Goal: Task Accomplishment & Management: Manage account settings

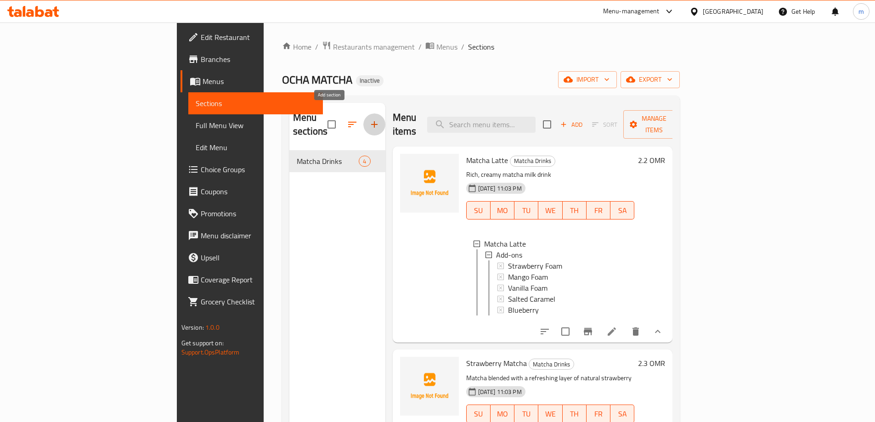
click at [369, 119] on icon "button" at bounding box center [374, 124] width 11 height 11
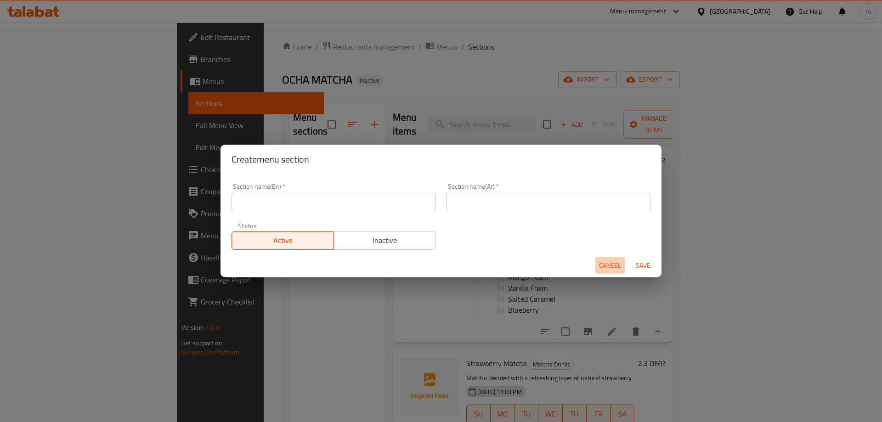
click at [608, 260] on span "Cancel" at bounding box center [610, 265] width 22 height 11
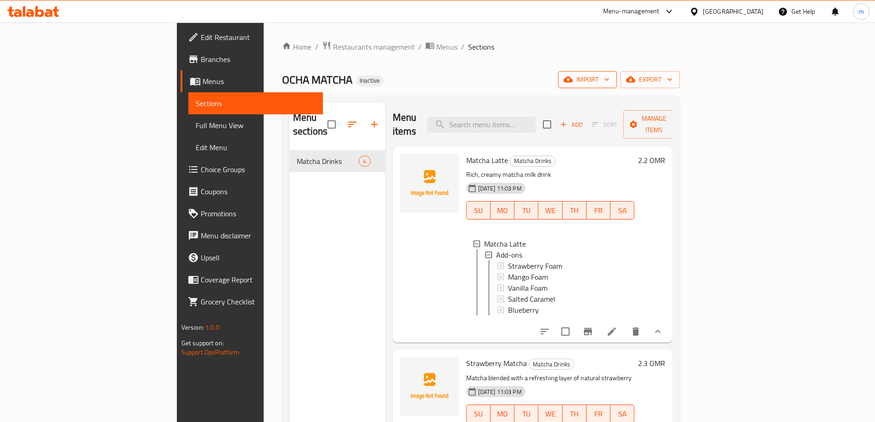
click at [610, 81] on span "import" at bounding box center [588, 79] width 44 height 11
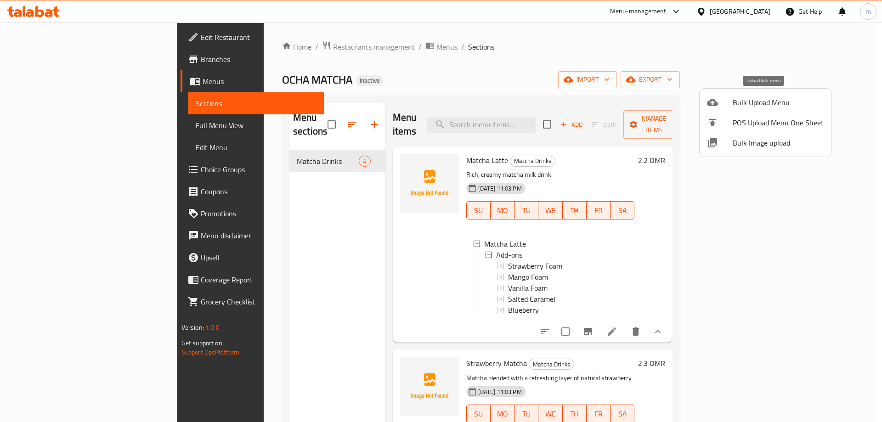
click at [759, 108] on span "Bulk Upload Menu" at bounding box center [778, 102] width 91 height 11
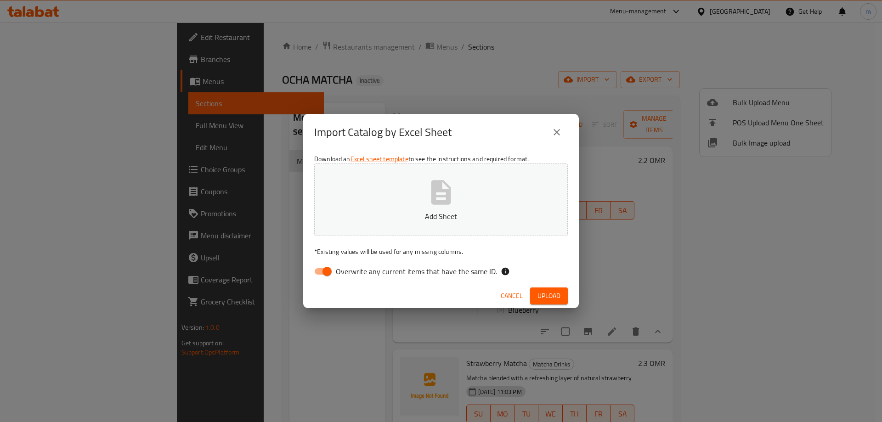
click at [317, 274] on input "Overwrite any current items that have the same ID." at bounding box center [327, 271] width 52 height 17
checkbox input "false"
click at [542, 296] on span "Upload" at bounding box center [549, 295] width 23 height 11
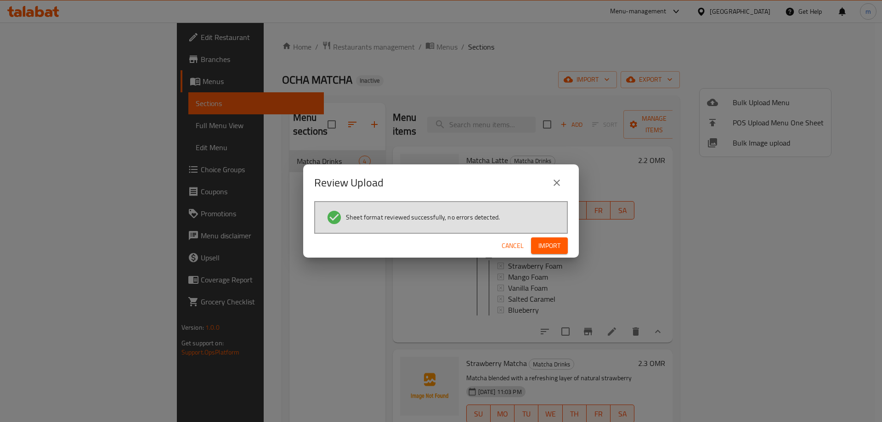
click at [556, 248] on span "Import" at bounding box center [550, 245] width 22 height 11
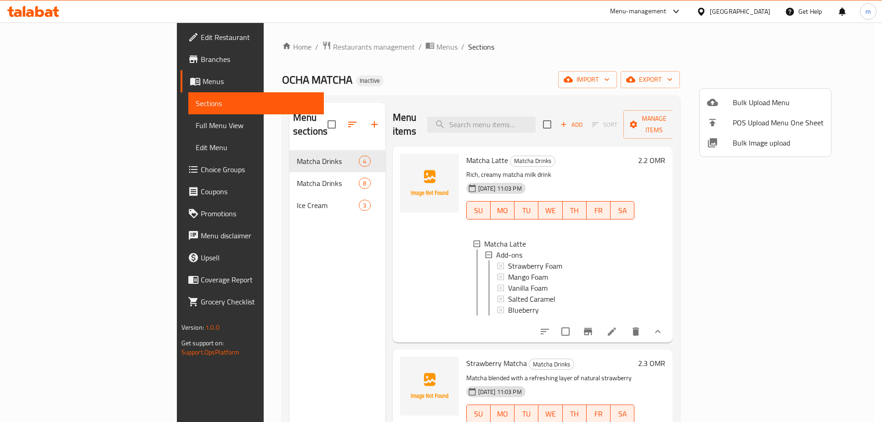
click at [284, 254] on div at bounding box center [441, 211] width 882 height 422
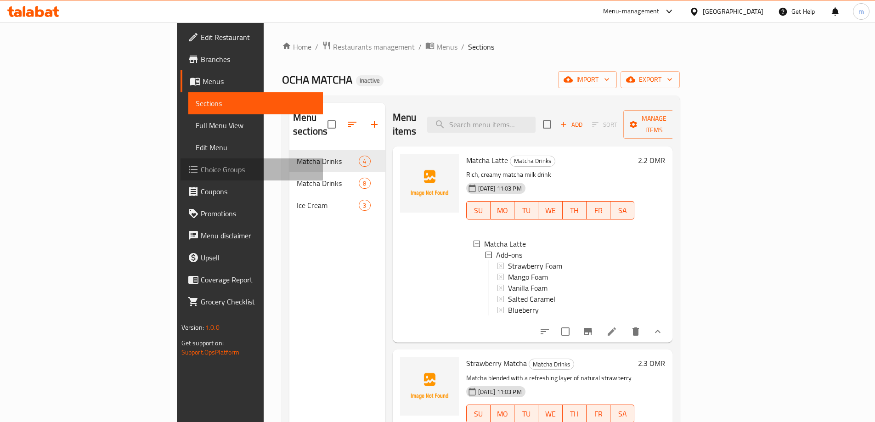
click at [181, 176] on link "Choice Groups" at bounding box center [252, 170] width 142 height 22
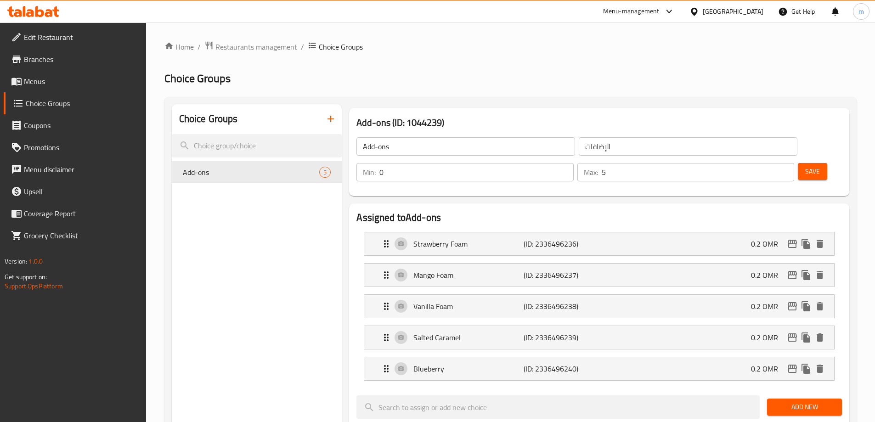
click at [60, 85] on span "Menus" at bounding box center [81, 81] width 115 height 11
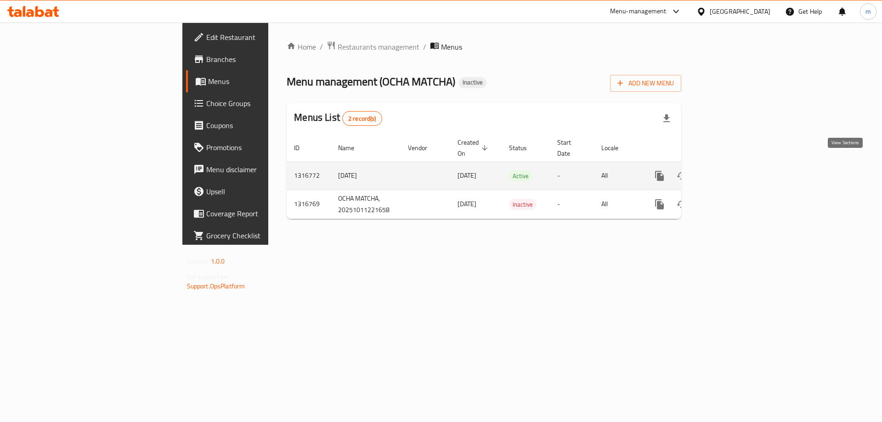
click at [737, 165] on link "enhanced table" at bounding box center [726, 176] width 22 height 22
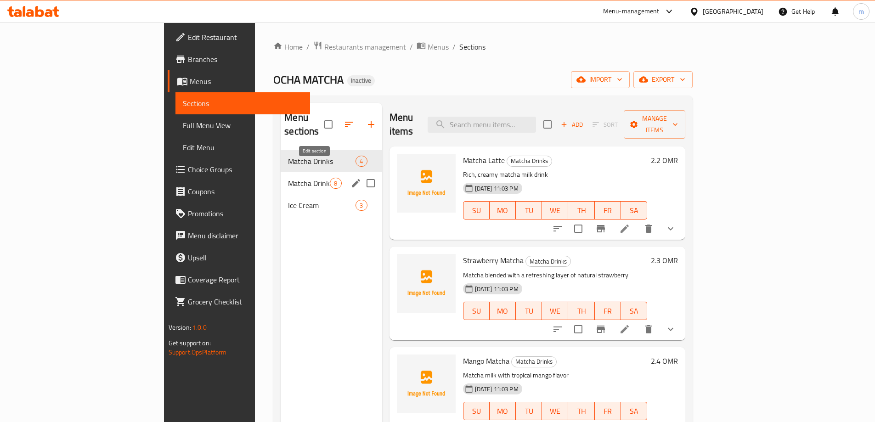
click at [351, 178] on icon "edit" at bounding box center [356, 183] width 11 height 11
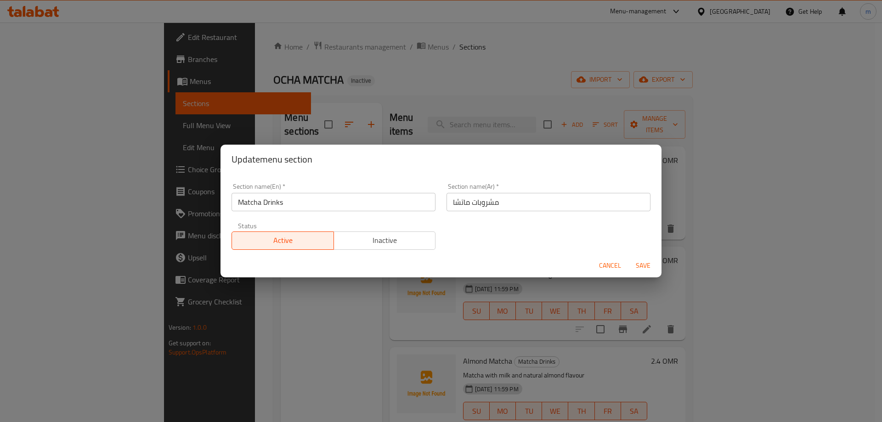
click at [610, 266] on span "Cancel" at bounding box center [610, 265] width 22 height 11
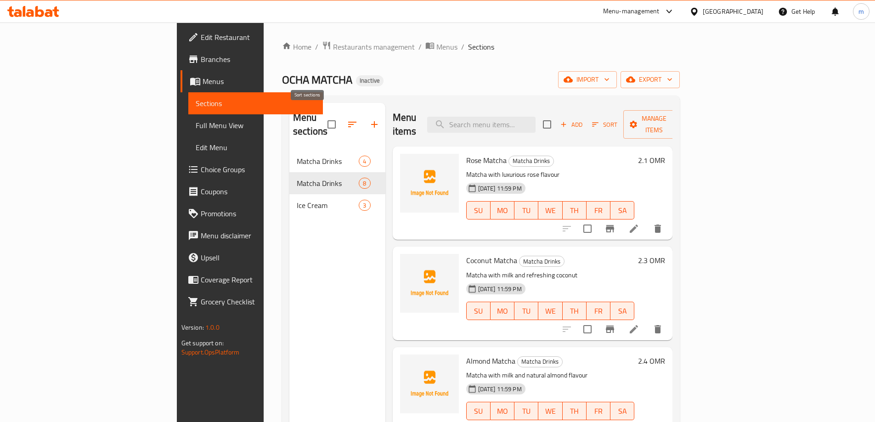
click at [341, 118] on button "button" at bounding box center [352, 125] width 22 height 22
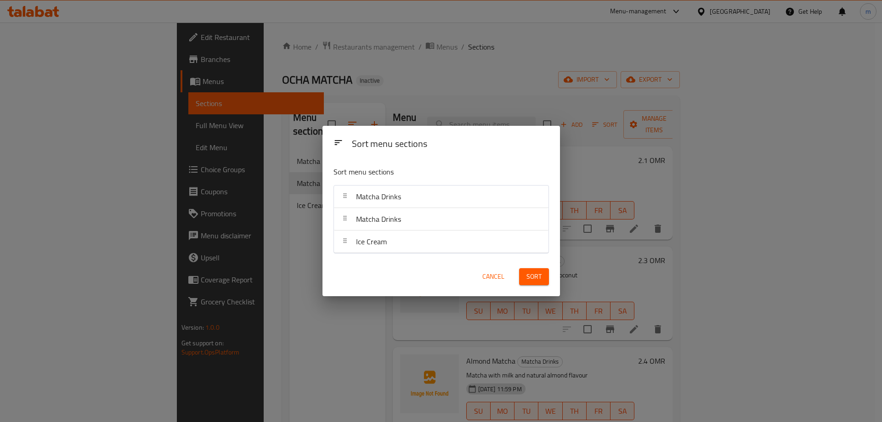
click at [291, 221] on div "Sort menu sections Sort menu sections Matcha Drinks Matcha Drinks Ice Cream Can…" at bounding box center [441, 211] width 882 height 422
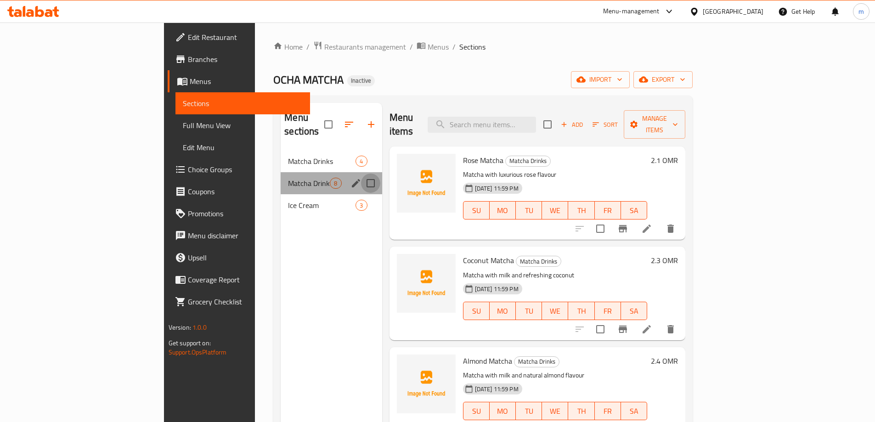
click at [361, 174] on input "Menu sections" at bounding box center [370, 183] width 19 height 19
click at [340, 121] on icon "button" at bounding box center [344, 124] width 8 height 8
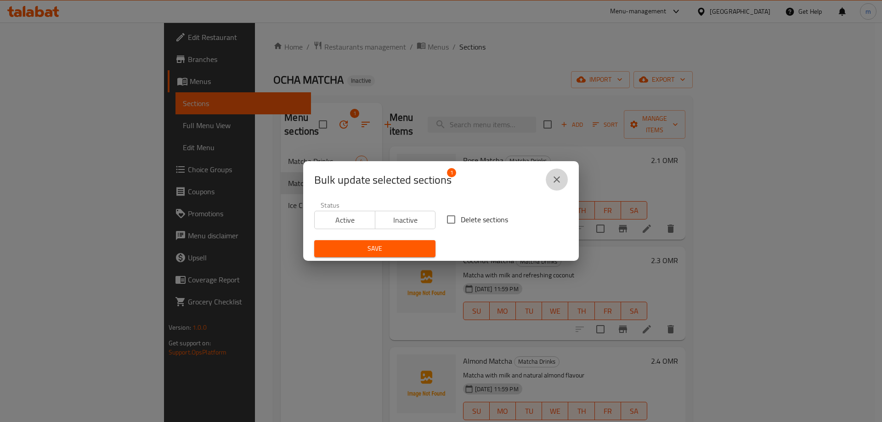
click at [558, 177] on icon "close" at bounding box center [556, 179] width 11 height 11
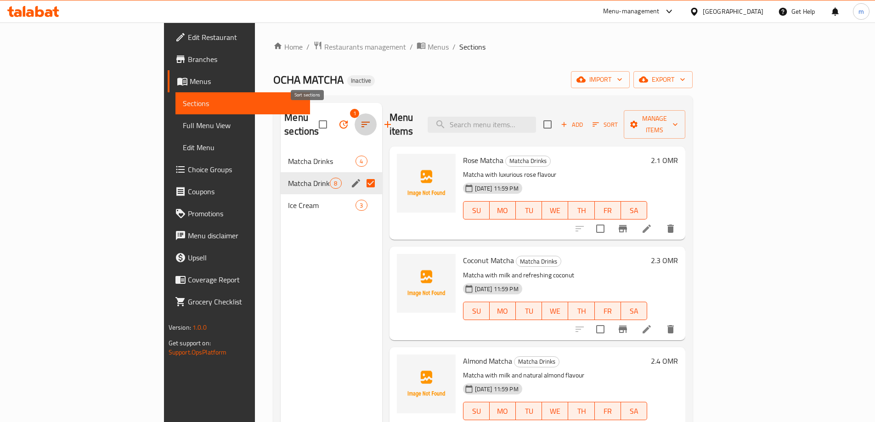
click at [362, 122] on icon "button" at bounding box center [366, 125] width 8 height 6
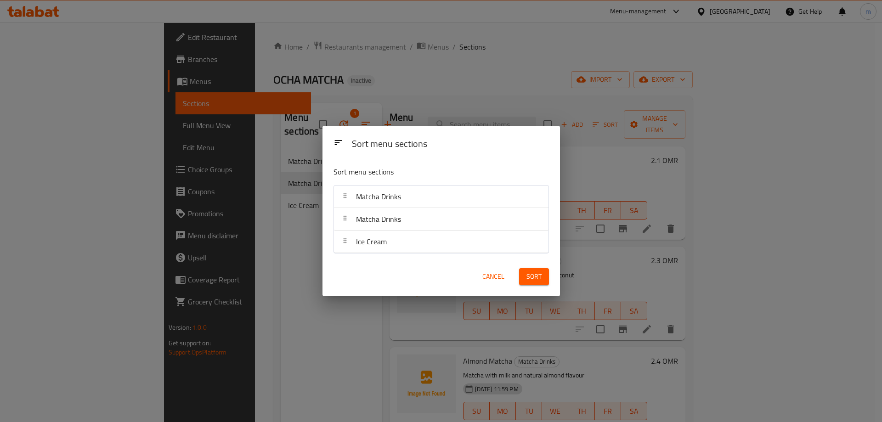
click at [262, 180] on div "Sort menu sections Sort menu sections Matcha Drinks Matcha Drinks Ice Cream Can…" at bounding box center [441, 211] width 882 height 422
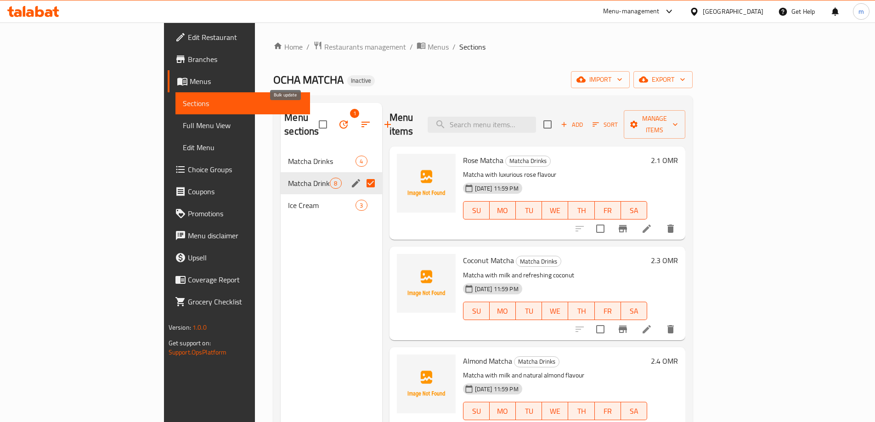
click at [338, 119] on icon "button" at bounding box center [343, 124] width 11 height 11
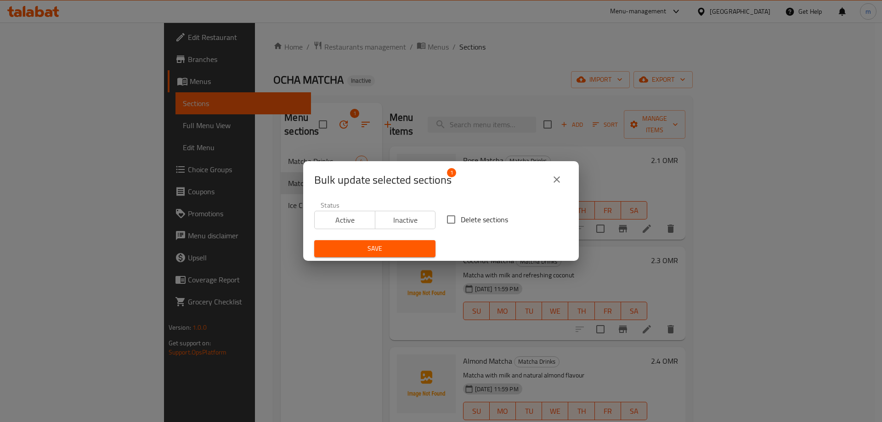
click at [272, 142] on div "Bulk update selected sections 1 Status Active Inactive Delete sections Save" at bounding box center [441, 211] width 882 height 422
click at [557, 179] on icon "close" at bounding box center [557, 179] width 6 height 6
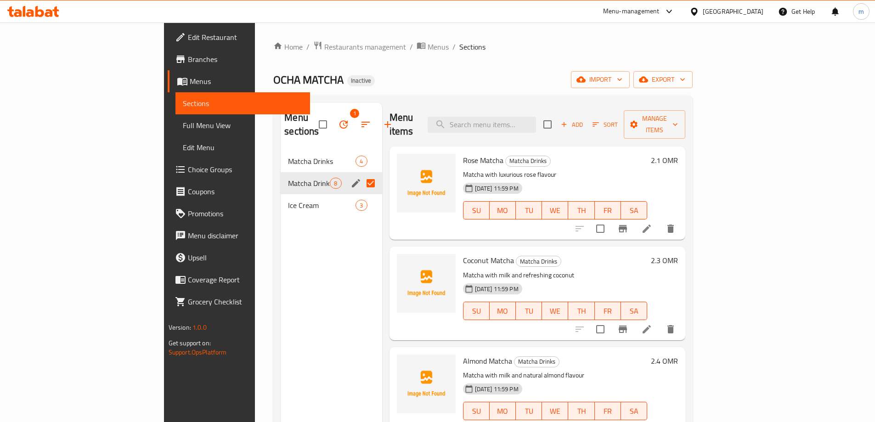
click at [361, 174] on input "Menu sections" at bounding box center [370, 183] width 19 height 19
checkbox input "false"
drag, startPoint x: 315, startPoint y: 167, endPoint x: 636, endPoint y: 91, distance: 329.5
click at [549, 80] on div "OCHA MATCHA Inactive import export" at bounding box center [483, 79] width 420 height 17
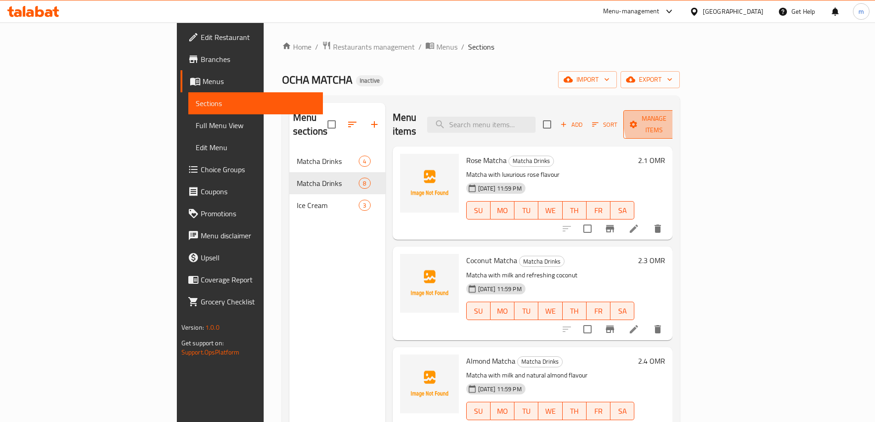
click at [680, 120] on icon "button" at bounding box center [674, 124] width 9 height 9
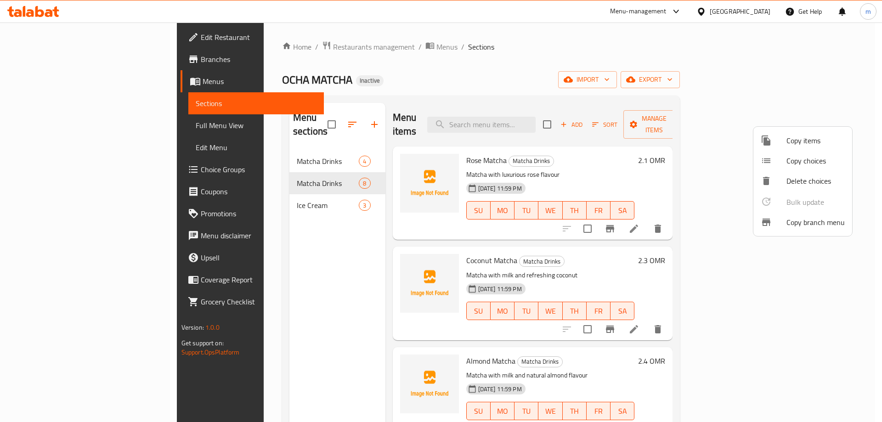
click at [806, 135] on span "Copy items" at bounding box center [816, 140] width 58 height 11
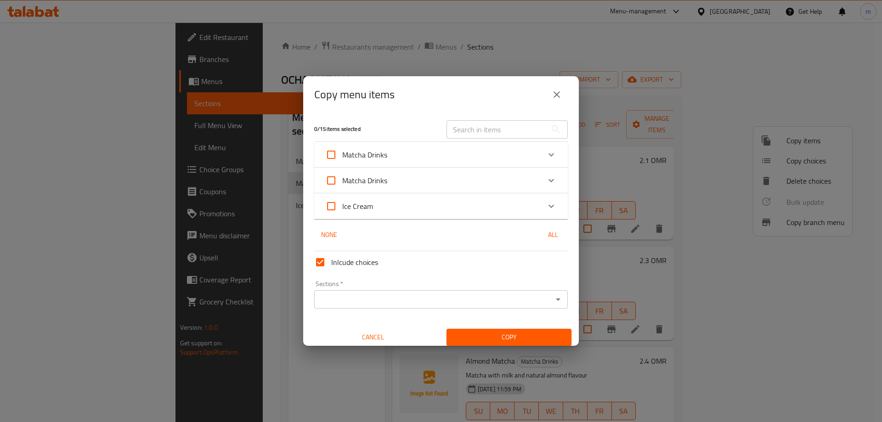
click at [546, 178] on icon "Expand" at bounding box center [551, 180] width 11 height 11
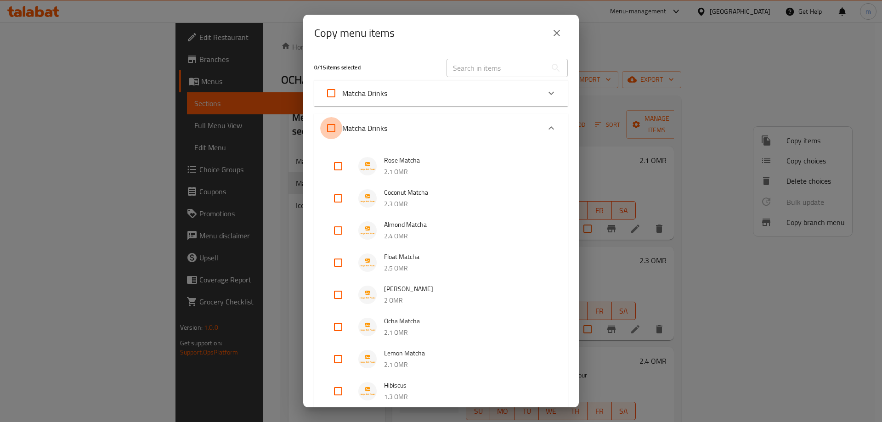
click at [333, 136] on input "Matcha Drinks" at bounding box center [331, 128] width 22 height 22
checkbox input "true"
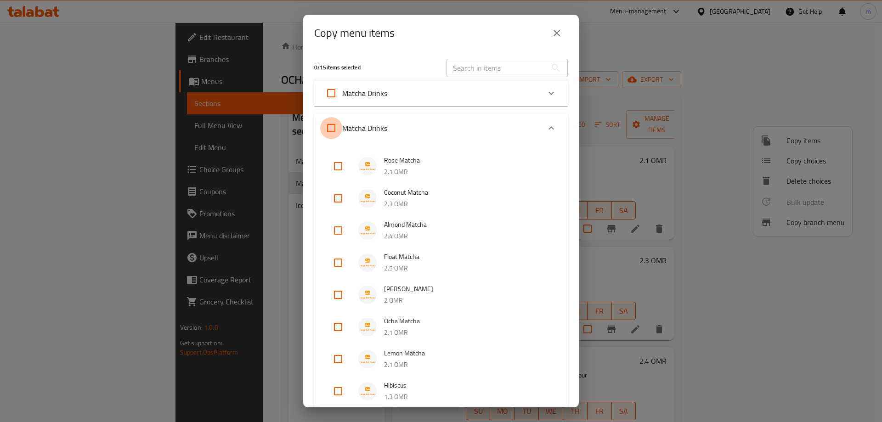
checkbox input "true"
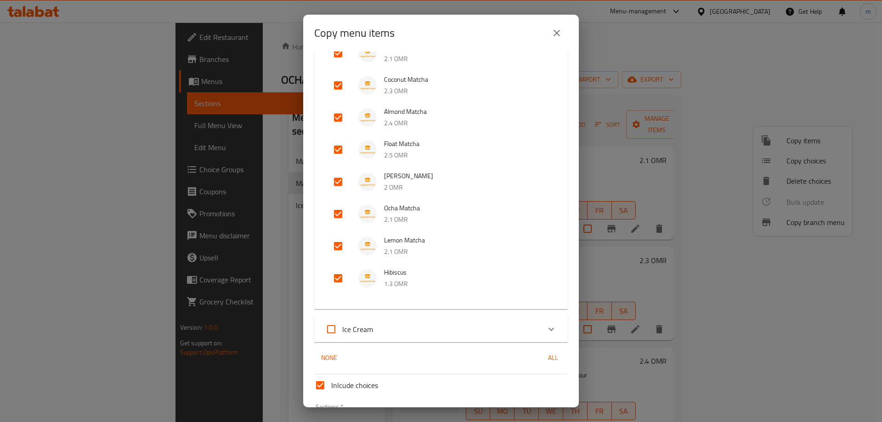
scroll to position [180, 0]
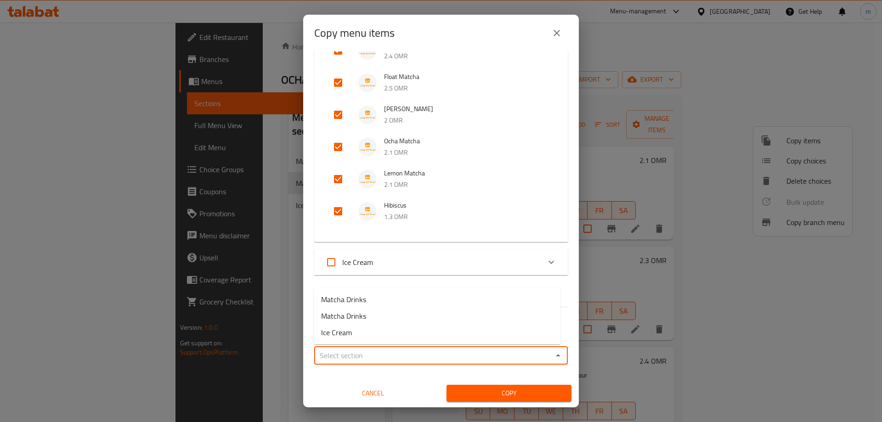
click at [472, 357] on input "Sections   *" at bounding box center [433, 355] width 233 height 13
click at [473, 393] on span "Copy" at bounding box center [509, 393] width 110 height 11
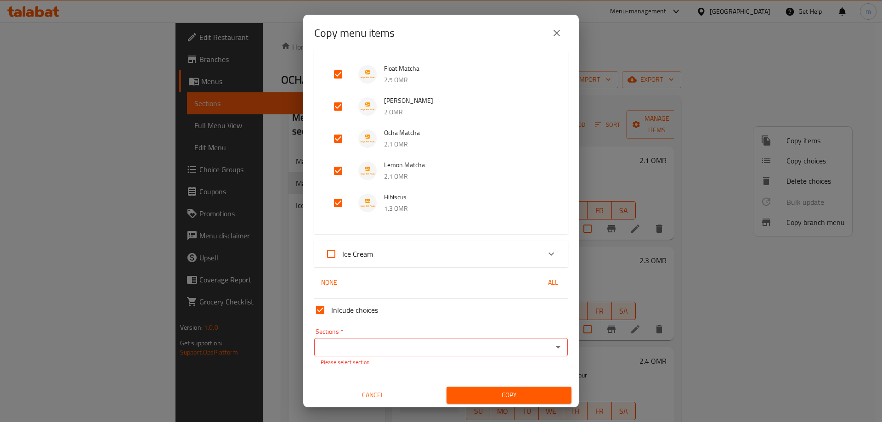
scroll to position [190, 0]
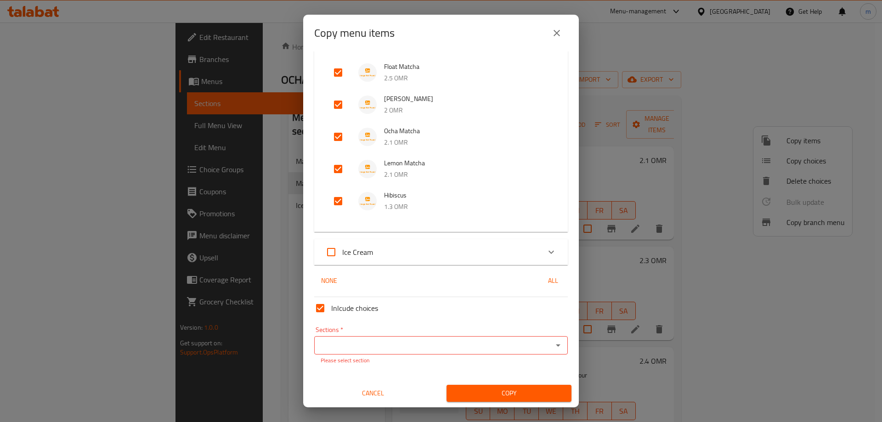
click at [488, 395] on span "Copy" at bounding box center [509, 393] width 110 height 11
click at [556, 344] on icon "Open" at bounding box center [558, 345] width 11 height 11
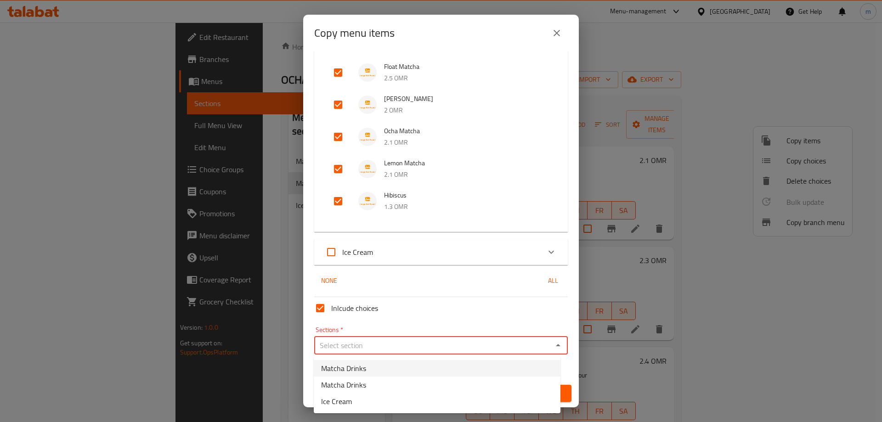
click at [399, 365] on li "Matcha Drinks" at bounding box center [437, 368] width 247 height 17
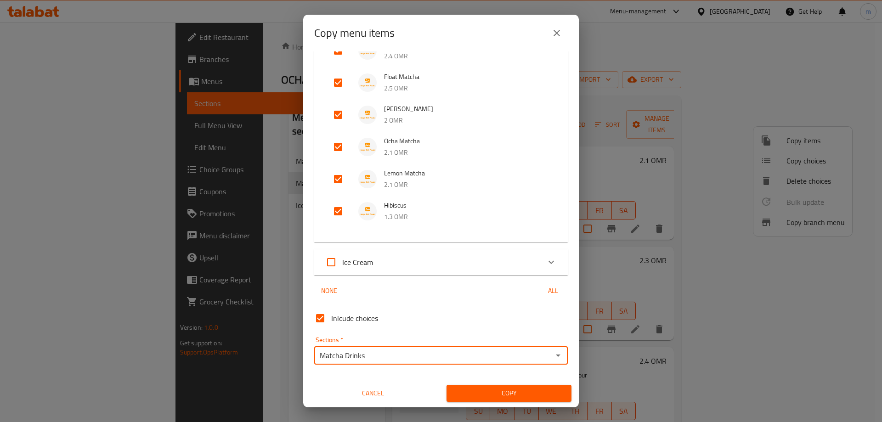
type input "Matcha Drinks"
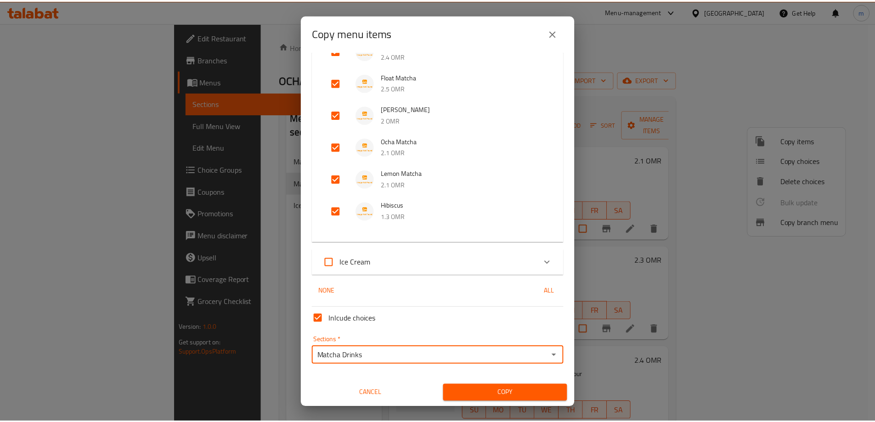
scroll to position [180, 0]
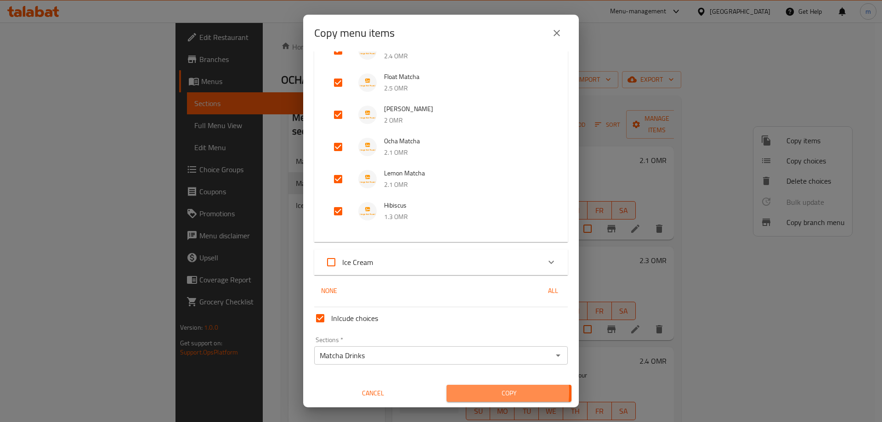
click at [470, 392] on span "Copy" at bounding box center [509, 393] width 110 height 11
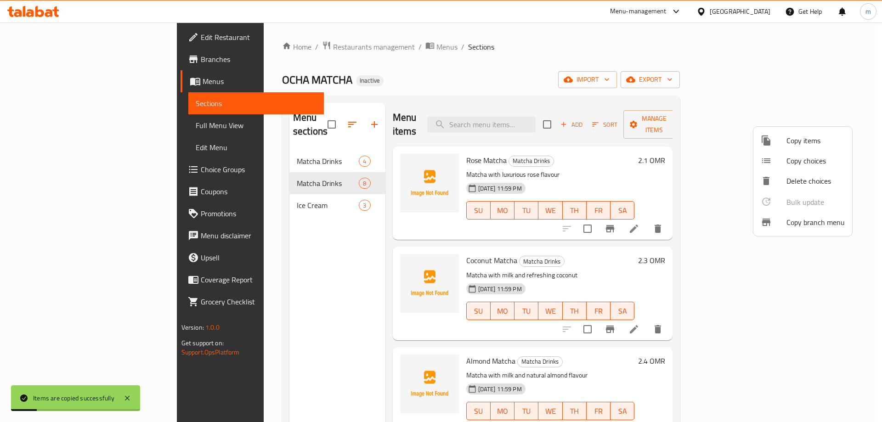
click at [256, 236] on div at bounding box center [441, 211] width 882 height 422
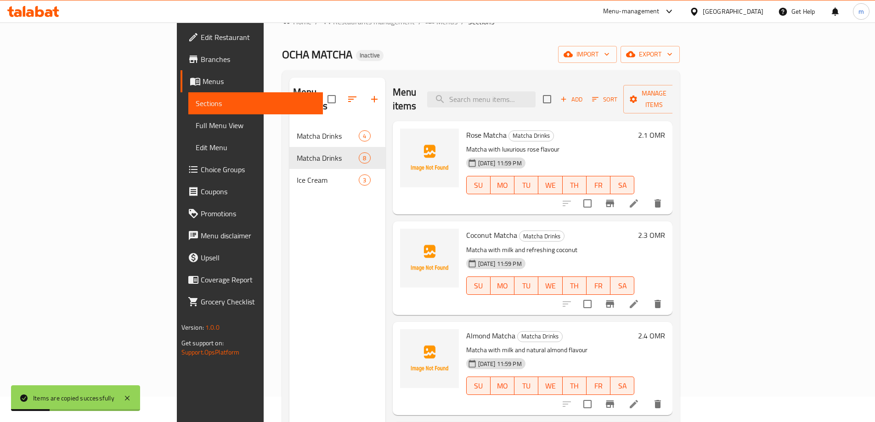
scroll to position [0, 0]
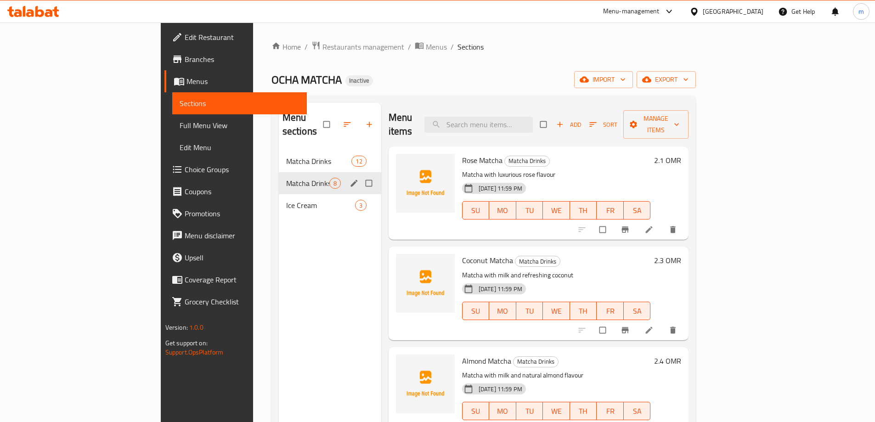
click at [360, 175] on input "Menu sections" at bounding box center [369, 183] width 19 height 17
checkbox input "true"
click at [331, 114] on button "button" at bounding box center [342, 124] width 22 height 20
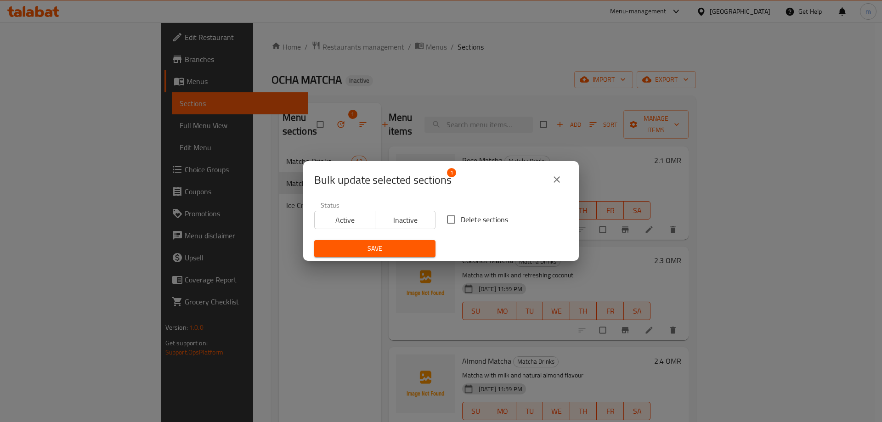
click at [449, 220] on input "Delete sections" at bounding box center [451, 219] width 19 height 19
checkbox input "true"
click at [389, 249] on span "Save" at bounding box center [375, 248] width 107 height 11
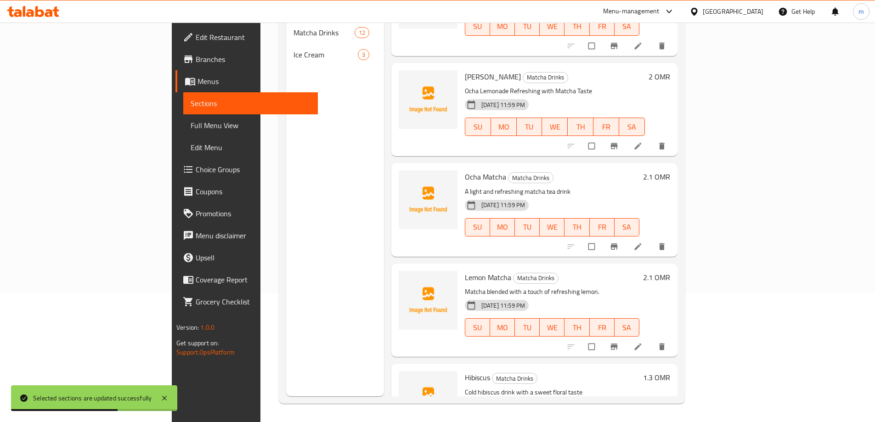
scroll to position [404, 0]
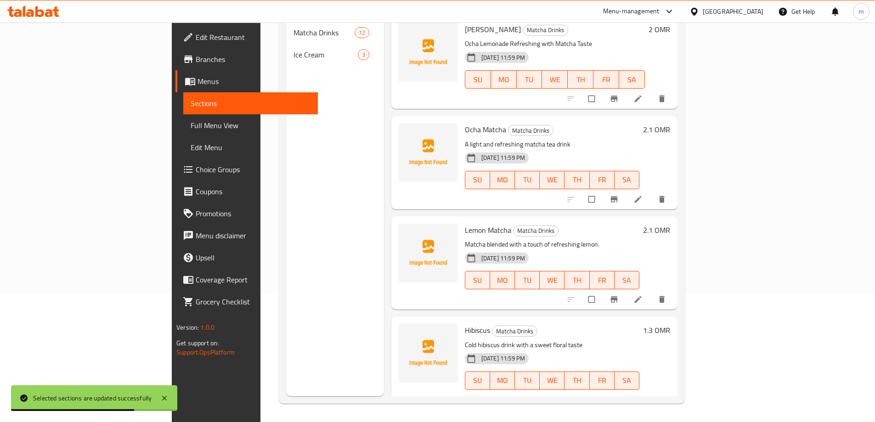
click at [286, 225] on div "Menu sections Matcha Drinks 12 Ice Cream 3" at bounding box center [335, 185] width 98 height 422
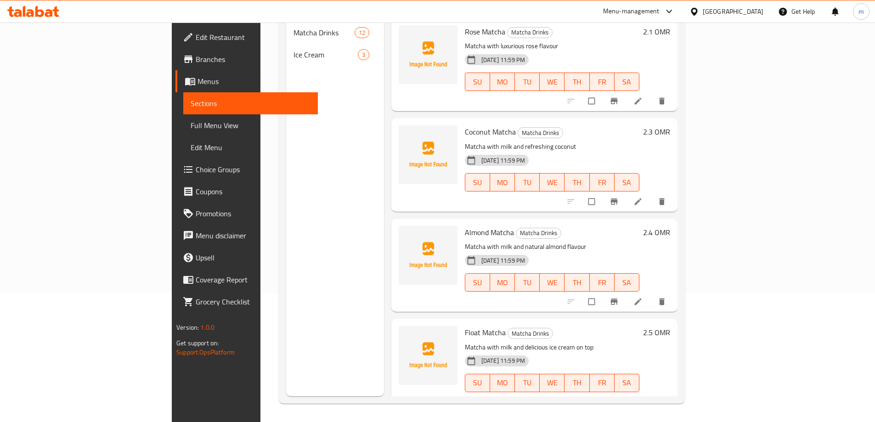
scroll to position [0, 0]
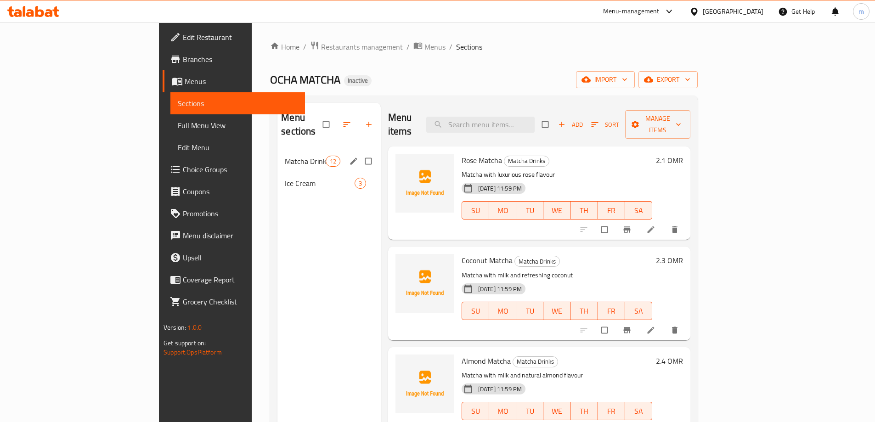
click at [285, 156] on span "Matcha Drinks" at bounding box center [305, 161] width 40 height 11
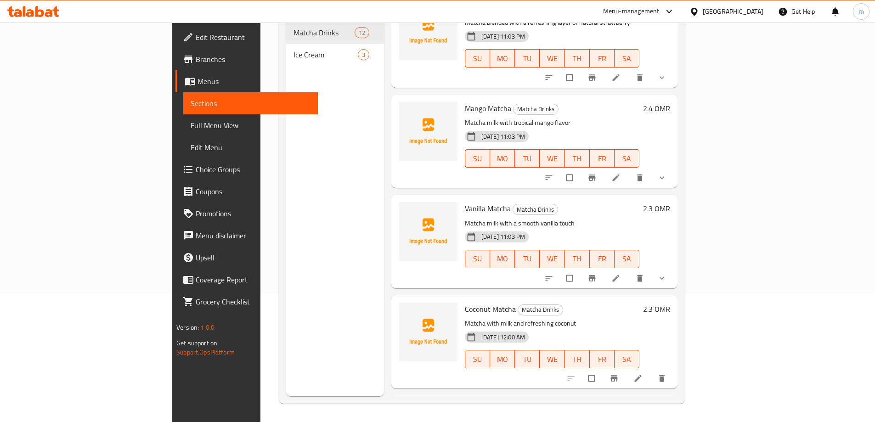
scroll to position [116, 0]
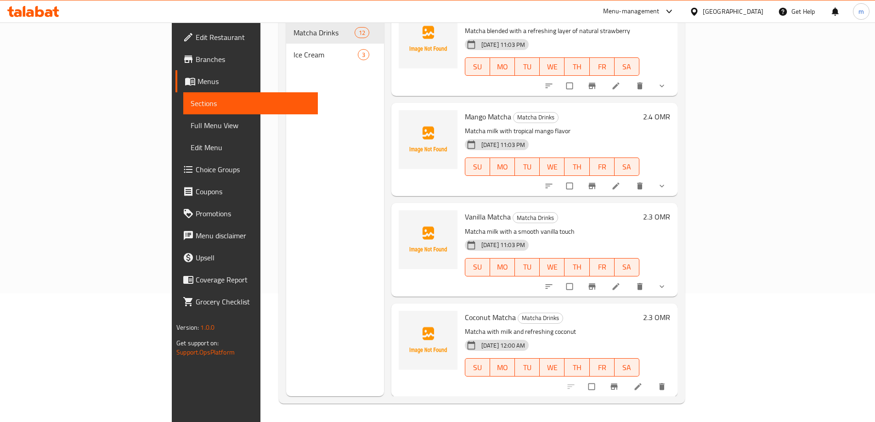
click at [667, 282] on icon "show more" at bounding box center [662, 286] width 9 height 9
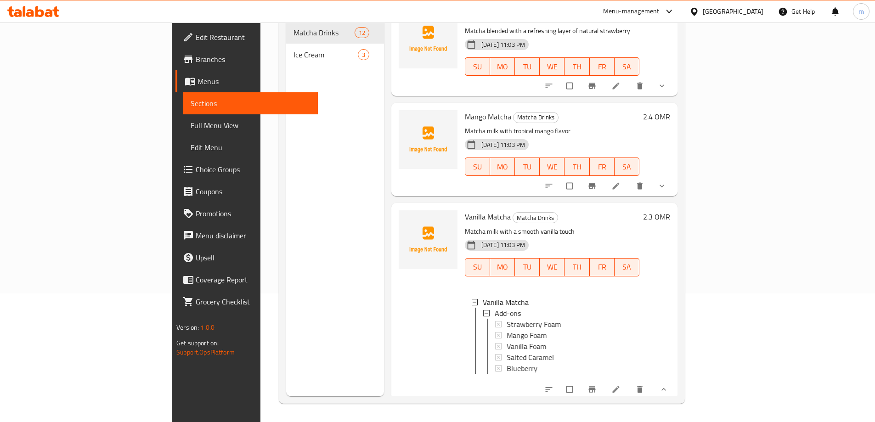
click at [674, 178] on button "show more" at bounding box center [663, 186] width 22 height 20
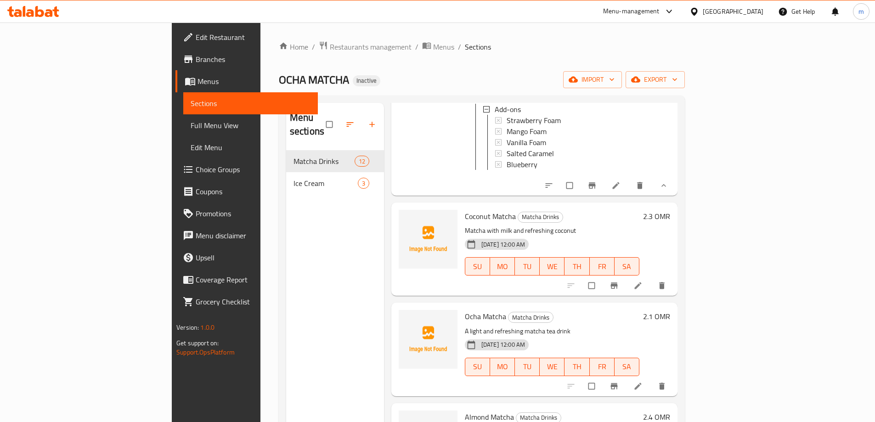
scroll to position [643, 0]
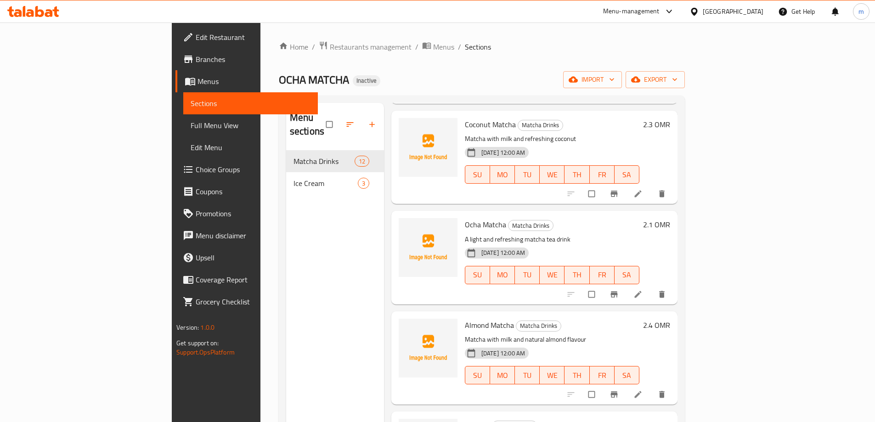
click at [196, 164] on span "Choice Groups" at bounding box center [253, 169] width 115 height 11
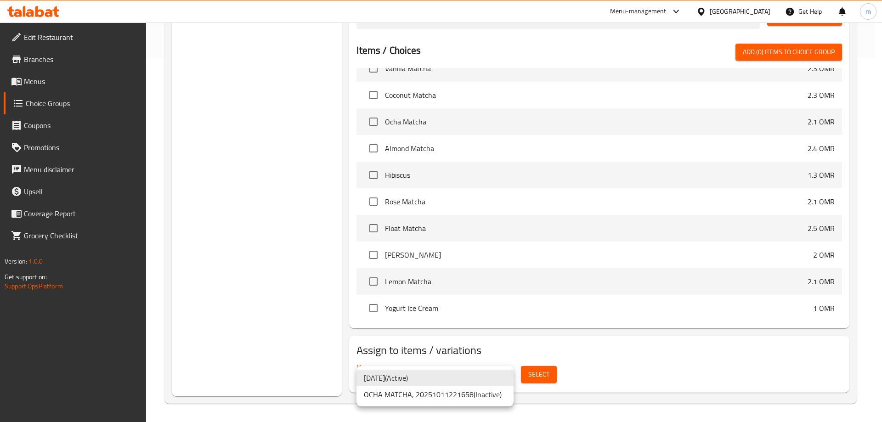
click at [497, 380] on li "2025/10/12 ( Active )" at bounding box center [435, 378] width 157 height 17
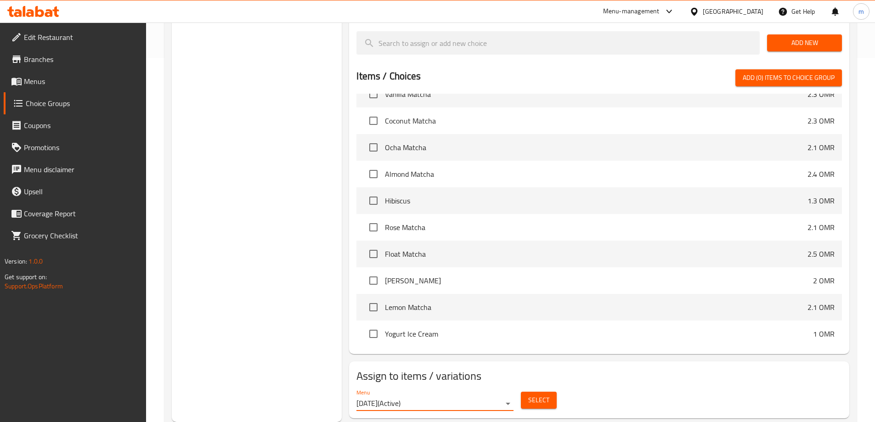
click at [537, 392] on button "Select" at bounding box center [539, 400] width 36 height 17
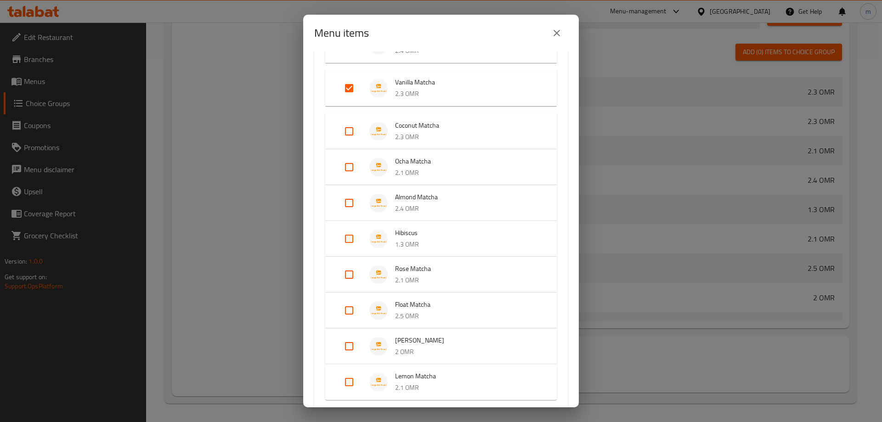
click at [349, 133] on input "Expand" at bounding box center [349, 131] width 22 height 22
checkbox input "true"
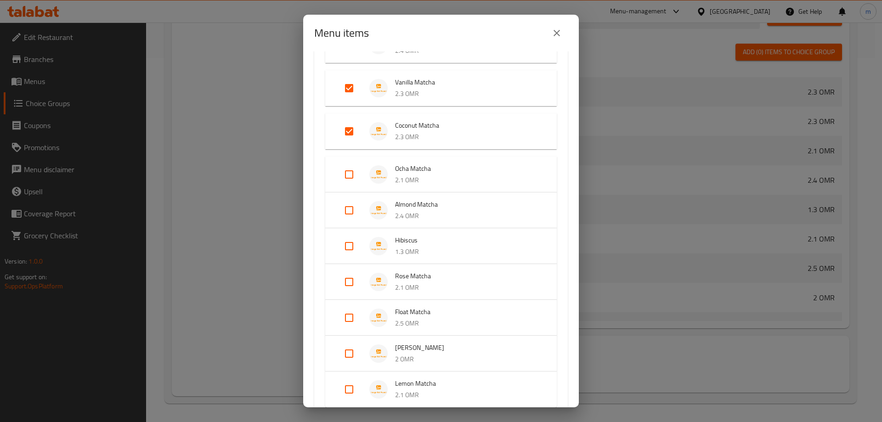
click at [348, 175] on input "Expand" at bounding box center [349, 175] width 22 height 22
checkbox input "true"
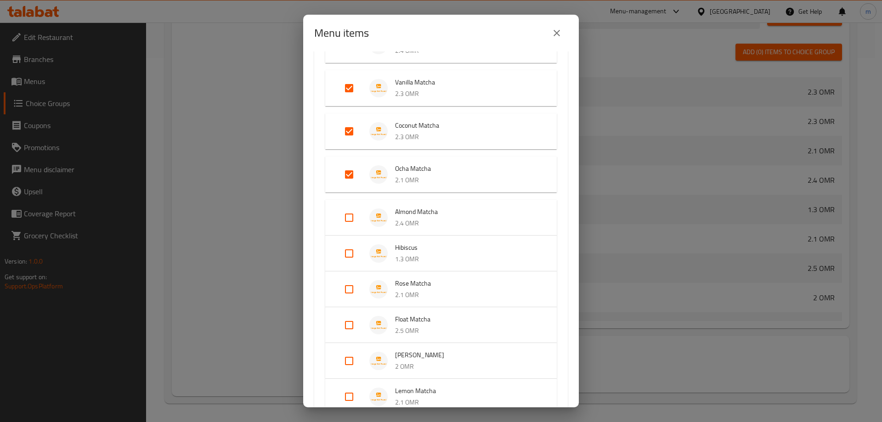
click at [352, 224] on input "Expand" at bounding box center [349, 218] width 22 height 22
checkbox input "true"
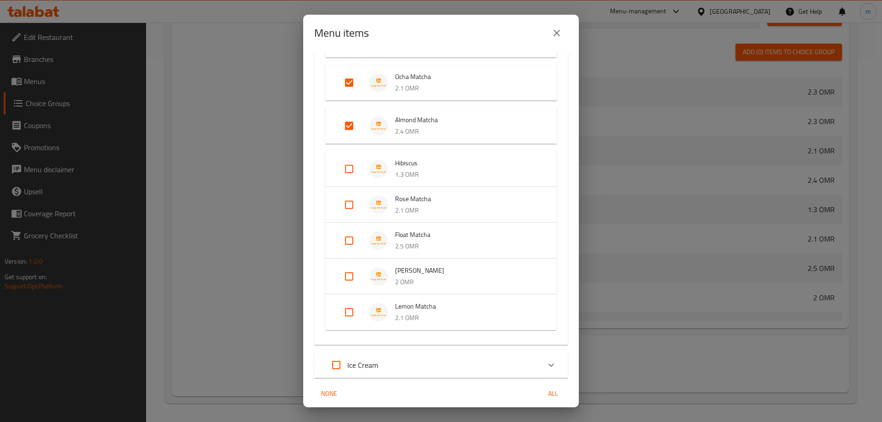
click at [352, 174] on input "Expand" at bounding box center [349, 169] width 22 height 22
checkbox input "true"
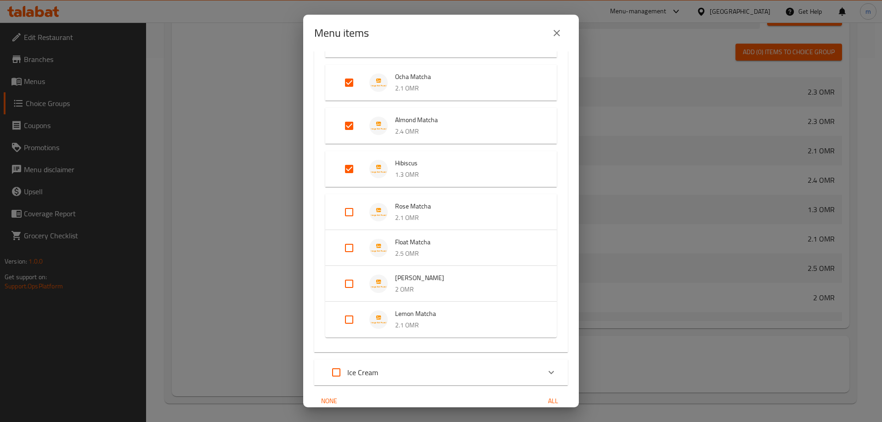
click at [351, 212] on input "Expand" at bounding box center [349, 212] width 22 height 22
checkbox input "true"
click at [352, 252] on input "Expand" at bounding box center [349, 255] width 22 height 22
checkbox input "true"
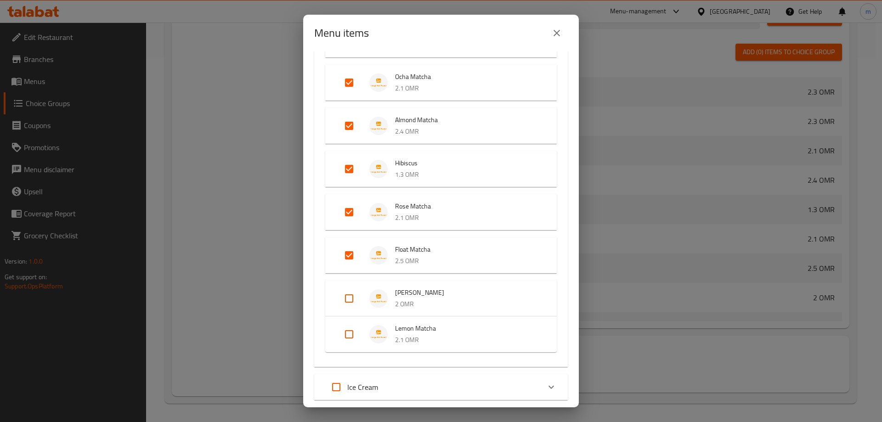
click at [346, 294] on input "Expand" at bounding box center [349, 299] width 22 height 22
checkbox input "true"
click at [345, 339] on input "Expand" at bounding box center [349, 342] width 22 height 22
checkbox input "true"
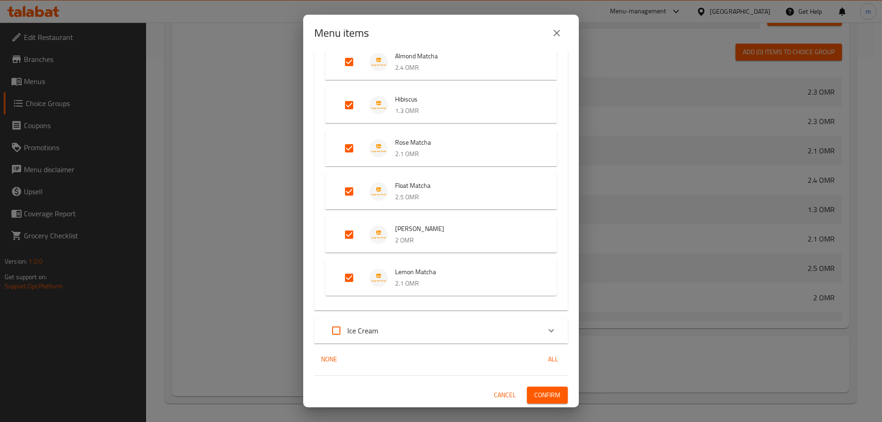
click at [534, 398] on span "Confirm" at bounding box center [547, 395] width 26 height 11
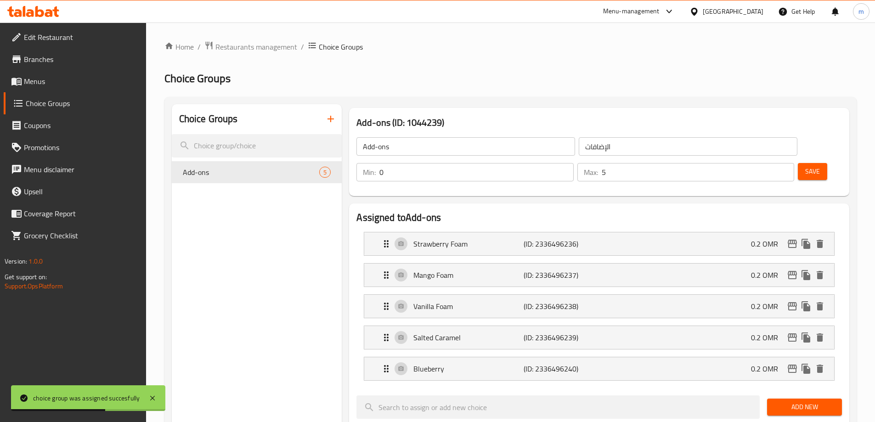
click at [68, 78] on span "Menus" at bounding box center [81, 81] width 115 height 11
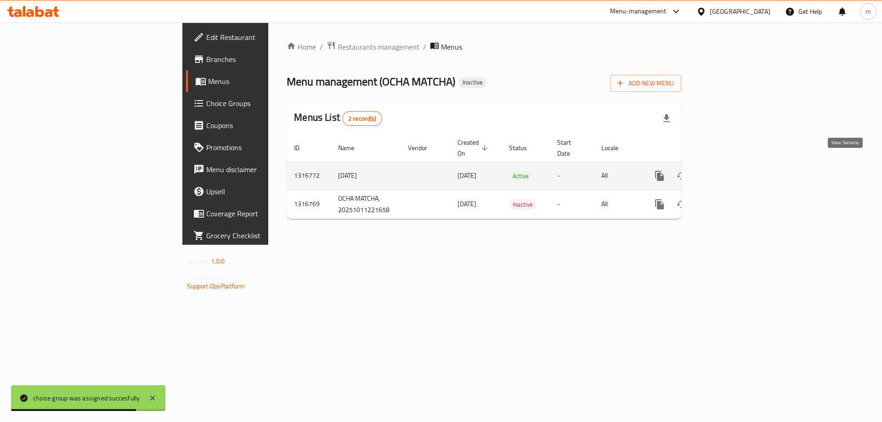
click at [730, 172] on icon "enhanced table" at bounding box center [726, 176] width 8 height 8
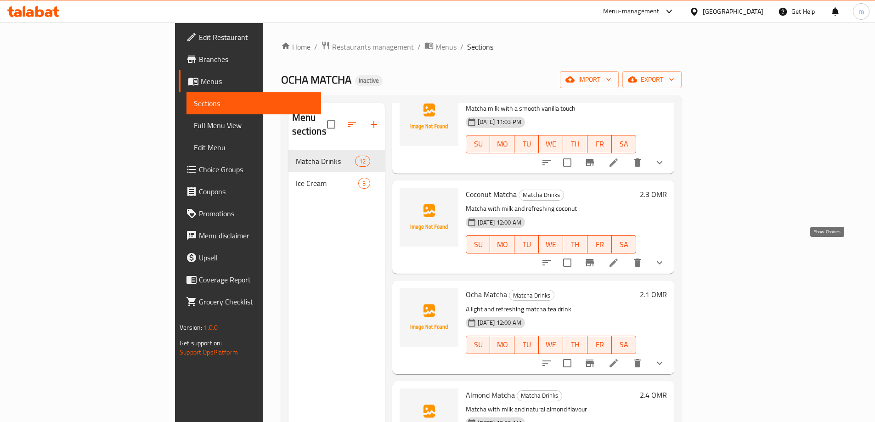
click at [665, 257] on icon "show more" at bounding box center [659, 262] width 11 height 11
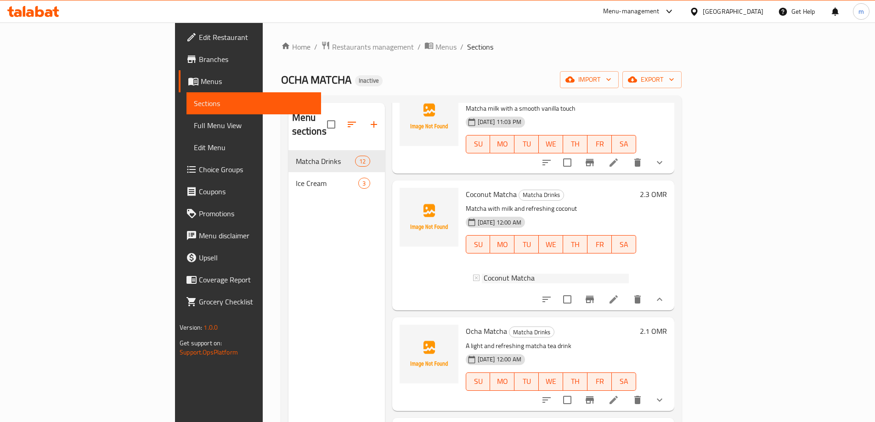
click at [629, 273] on div "Coconut Matcha" at bounding box center [556, 278] width 145 height 11
click at [611, 273] on div "Coconut Matcha" at bounding box center [556, 278] width 145 height 11
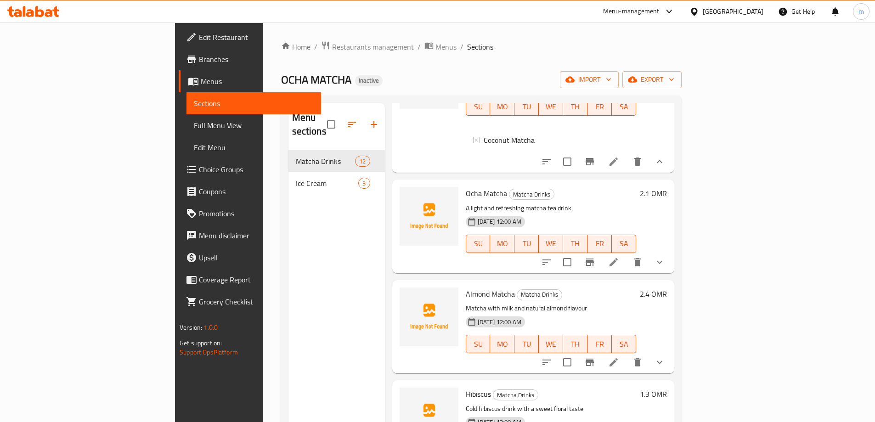
click at [665, 257] on icon "show more" at bounding box center [659, 262] width 11 height 11
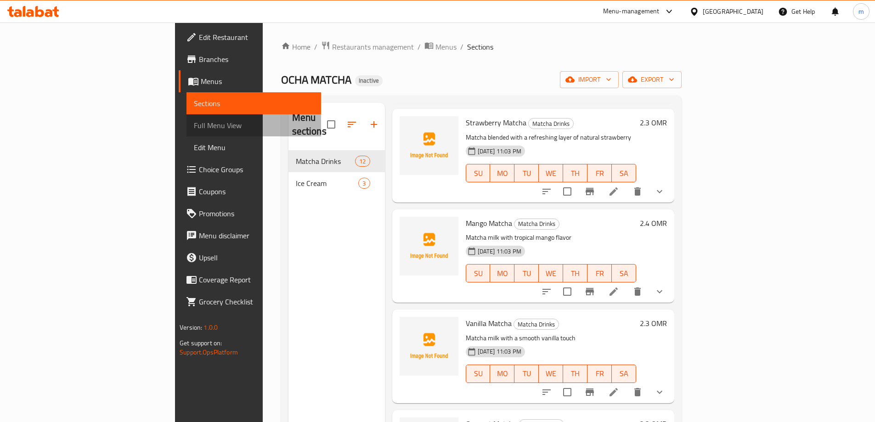
click at [187, 114] on link "Full Menu View" at bounding box center [254, 125] width 135 height 22
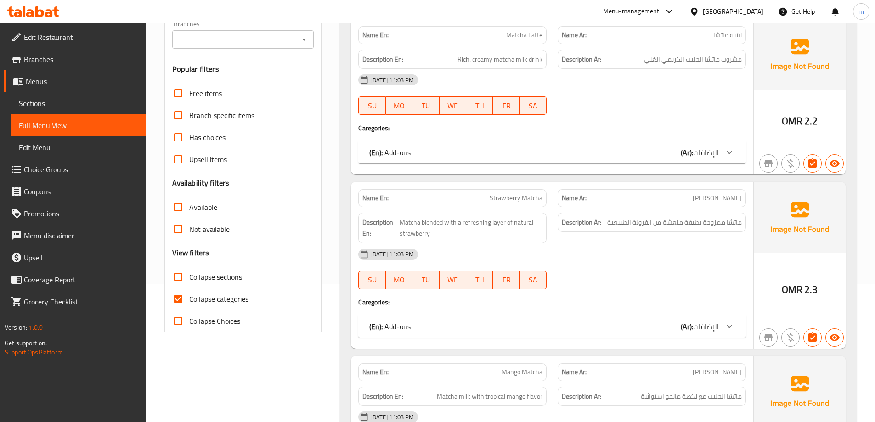
click at [222, 298] on span "Collapse categories" at bounding box center [218, 299] width 59 height 11
click at [189, 298] on input "Collapse categories" at bounding box center [178, 299] width 22 height 22
checkbox input "false"
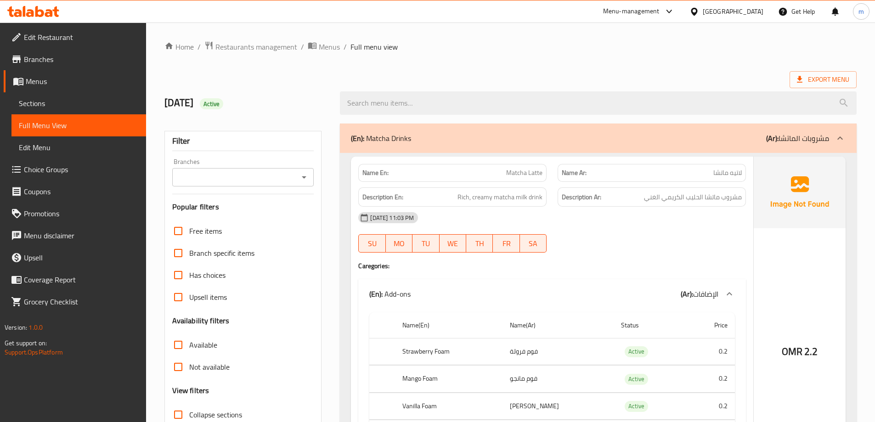
click at [300, 185] on div "Branches" at bounding box center [243, 177] width 142 height 18
click at [300, 183] on div at bounding box center [304, 177] width 12 height 13
click at [302, 180] on icon "Open" at bounding box center [304, 177] width 11 height 11
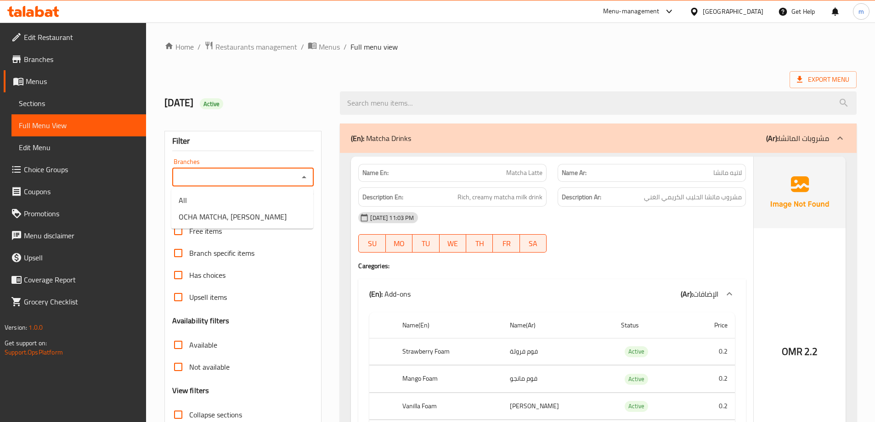
click at [302, 180] on icon "Close" at bounding box center [304, 177] width 11 height 11
click at [302, 180] on icon "Open" at bounding box center [304, 177] width 11 height 11
click at [269, 199] on li "All" at bounding box center [242, 200] width 142 height 17
type input "All"
click at [304, 177] on icon "Open" at bounding box center [304, 177] width 5 height 2
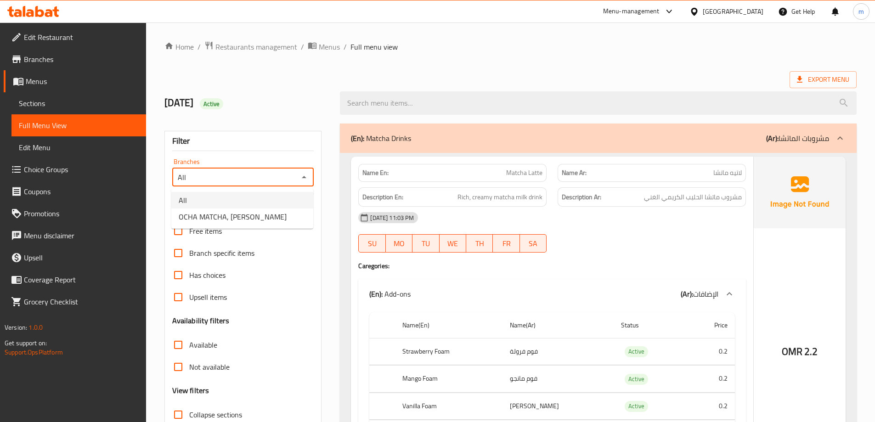
click at [311, 172] on div "All Branches" at bounding box center [243, 177] width 142 height 18
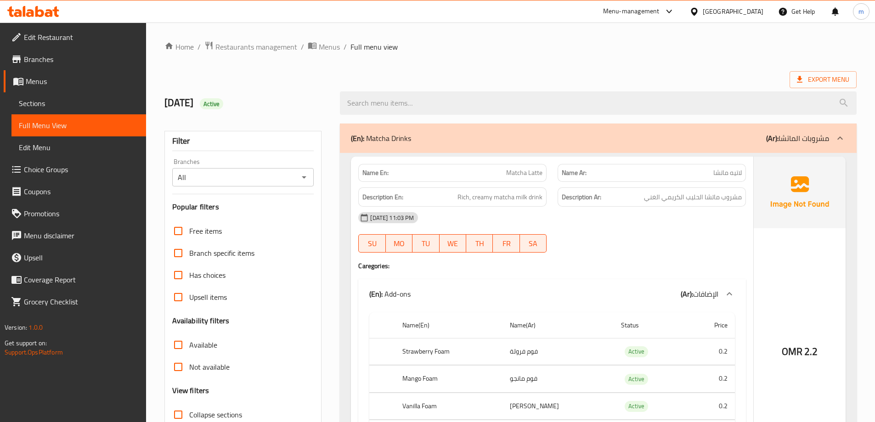
click at [324, 91] on div "2025/10/12 Active" at bounding box center [247, 103] width 176 height 41
click at [305, 176] on icon "Open" at bounding box center [304, 177] width 5 height 2
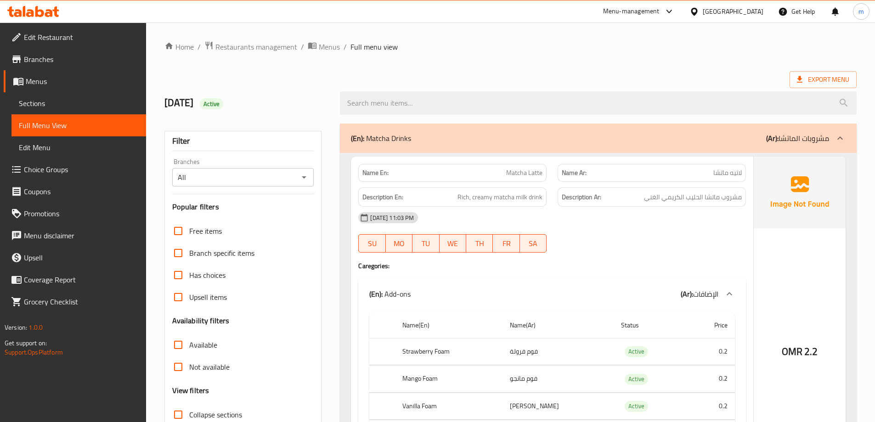
click at [320, 102] on h2 "2025/10/12 Active" at bounding box center [247, 103] width 165 height 14
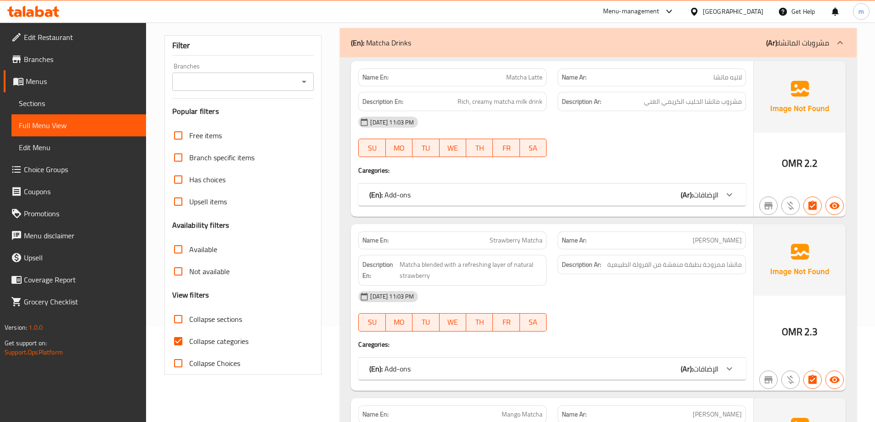
scroll to position [184, 0]
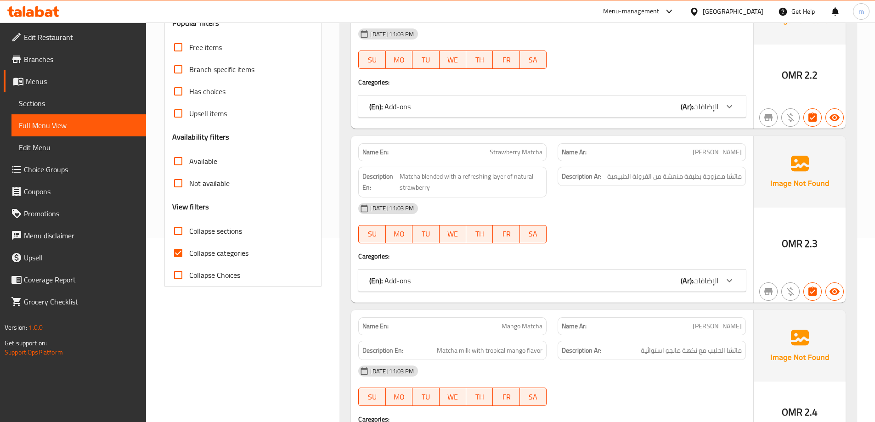
click at [180, 256] on input "Collapse categories" at bounding box center [178, 253] width 22 height 22
checkbox input "false"
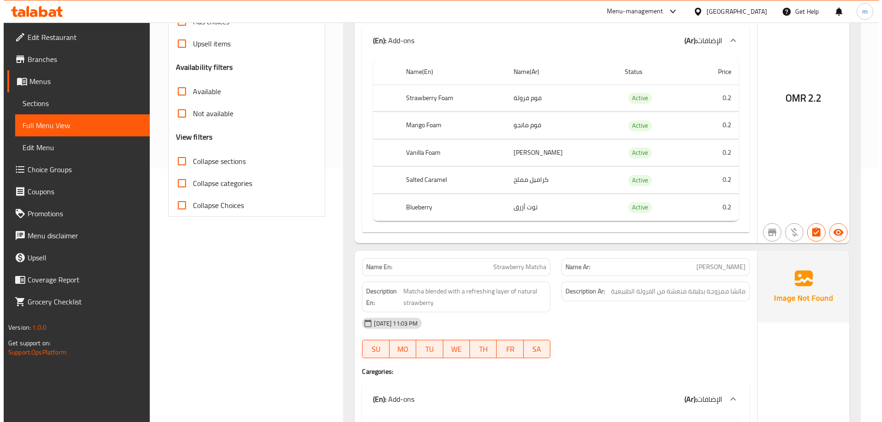
scroll to position [0, 0]
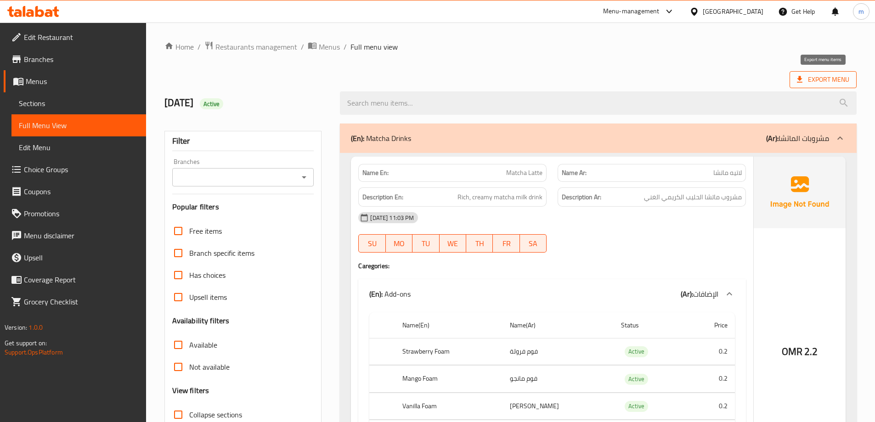
click at [839, 84] on span "Export Menu" at bounding box center [823, 79] width 52 height 11
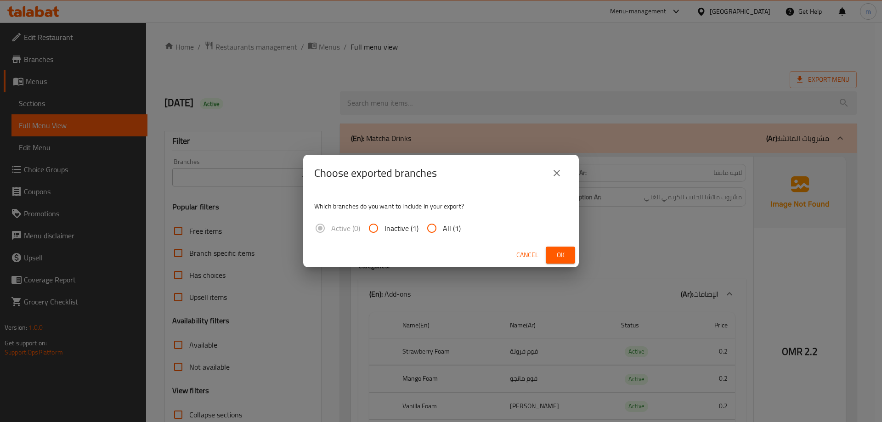
click at [454, 226] on span "All (1)" at bounding box center [452, 228] width 18 height 11
click at [443, 226] on input "All (1)" at bounding box center [432, 228] width 22 height 22
radio input "true"
click at [576, 256] on div "Cancel Ok" at bounding box center [441, 255] width 276 height 24
click at [569, 256] on button "Ok" at bounding box center [560, 255] width 29 height 17
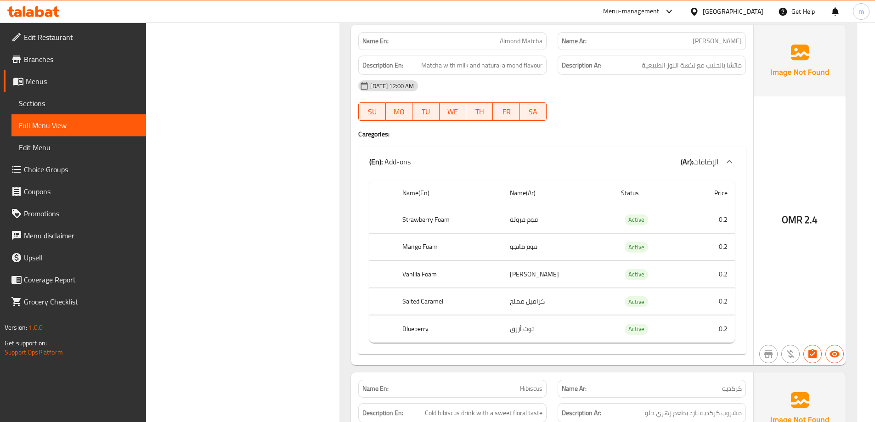
scroll to position [2096, 0]
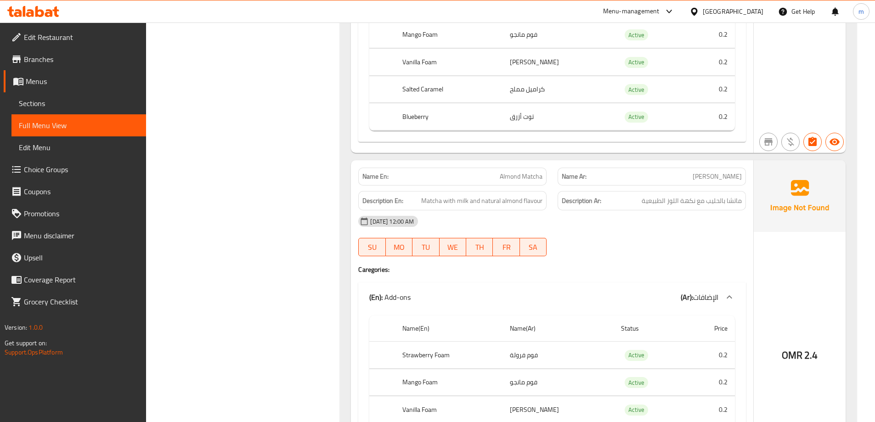
click at [600, 160] on div "Name En: Almond Matcha Name Ar: ماتشا اللوز Description En: Matcha with milk an…" at bounding box center [552, 330] width 403 height 341
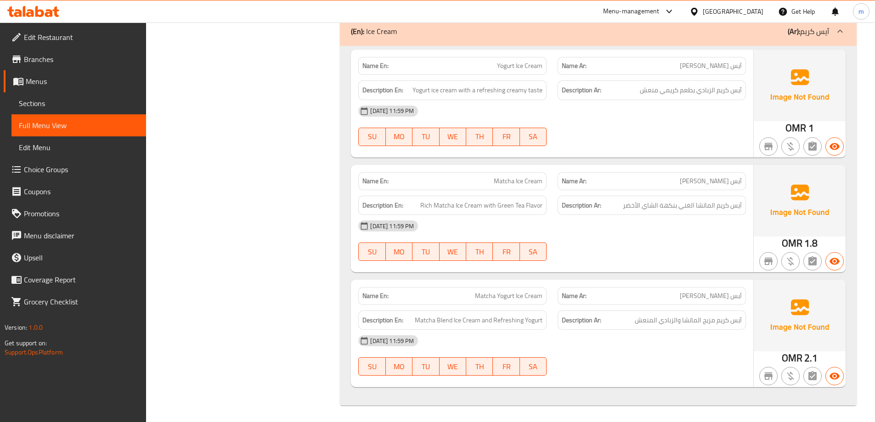
scroll to position [4347, 0]
